Goal: Find specific page/section: Find specific page/section

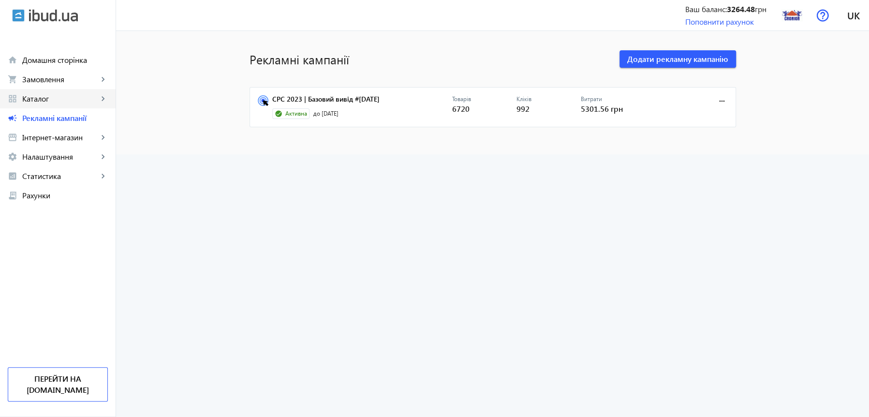
click at [54, 101] on span "Каталог" at bounding box center [60, 99] width 76 height 10
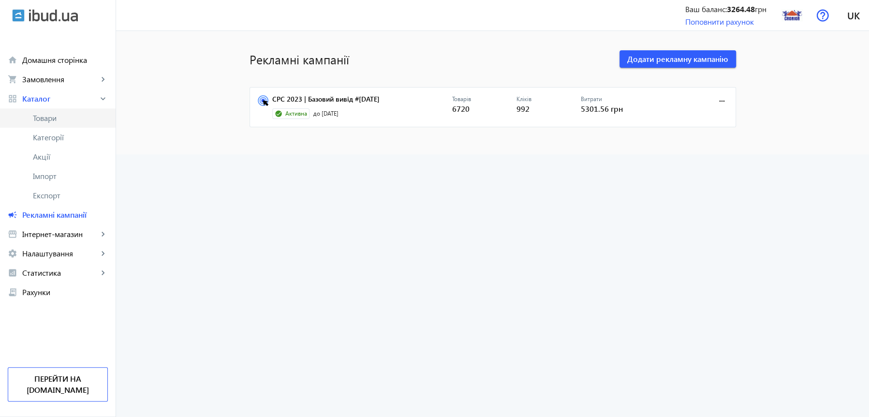
click at [51, 116] on span "Товари" at bounding box center [70, 118] width 75 height 10
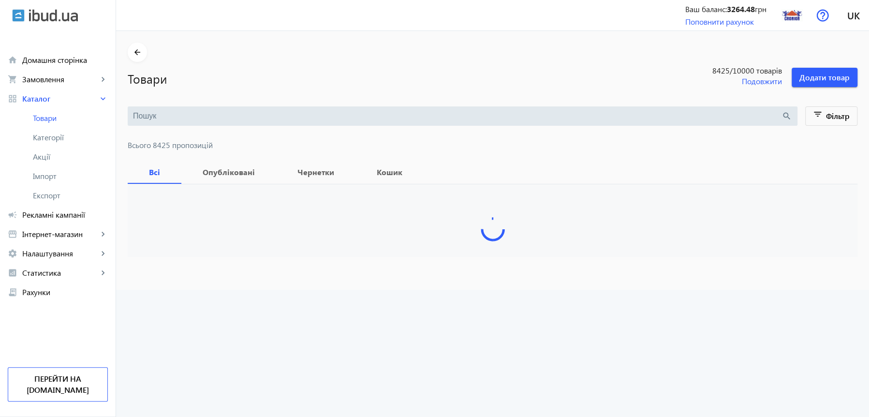
click at [182, 118] on input "search" at bounding box center [457, 116] width 649 height 11
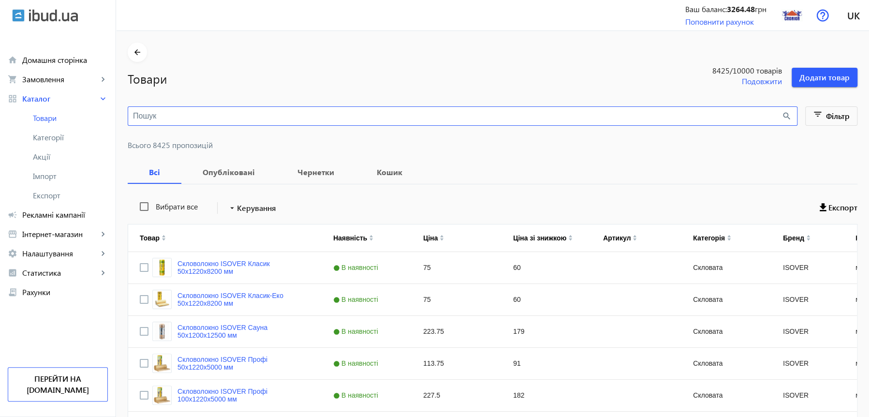
click at [193, 117] on input "search" at bounding box center [457, 116] width 649 height 11
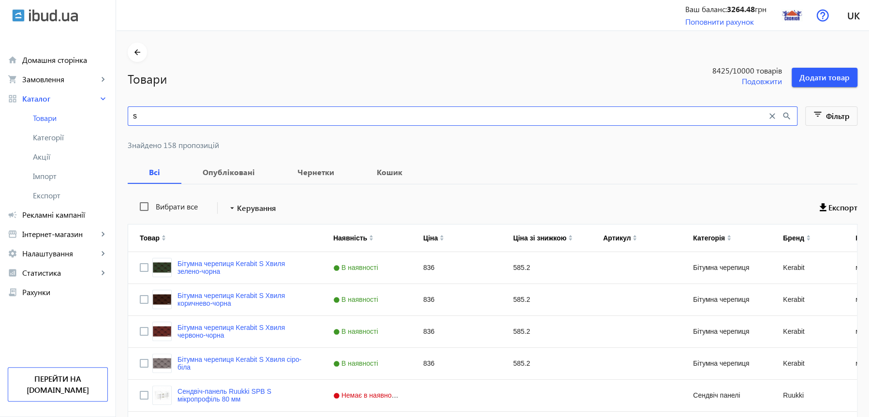
drag, startPoint x: 138, startPoint y: 115, endPoint x: 105, endPoint y: 115, distance: 32.9
click at [133, 115] on input "s" at bounding box center [450, 116] width 634 height 11
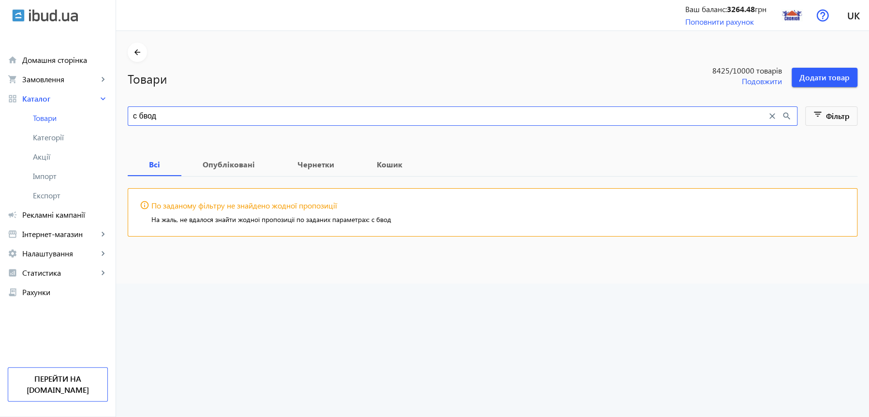
drag, startPoint x: 130, startPoint y: 115, endPoint x: 131, endPoint y: 131, distance: 16.5
click at [133, 115] on input "с бвод" at bounding box center [450, 116] width 634 height 11
click at [162, 116] on input "с обвод" at bounding box center [450, 116] width 634 height 11
type input "с обвод"
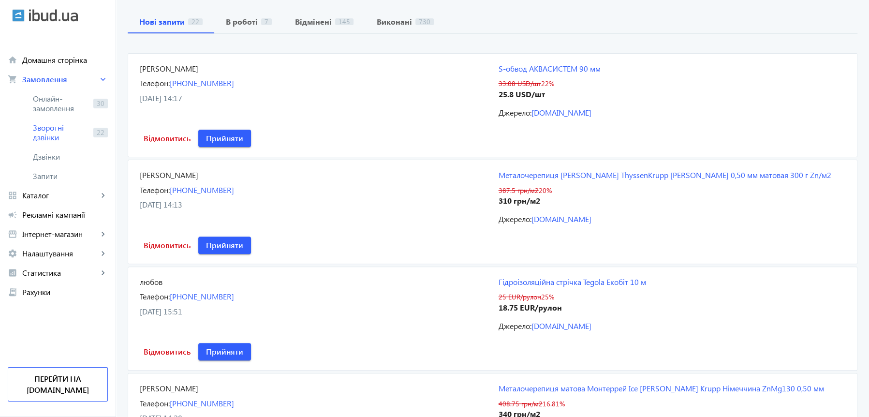
scroll to position [119, 0]
